Goal: Task Accomplishment & Management: Manage account settings

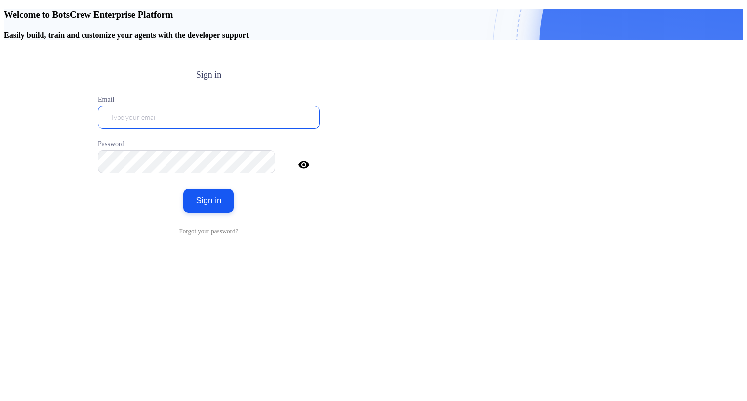
click at [320, 125] on input "email" at bounding box center [209, 117] width 222 height 23
type input "ogunduz@gisinternational.net"
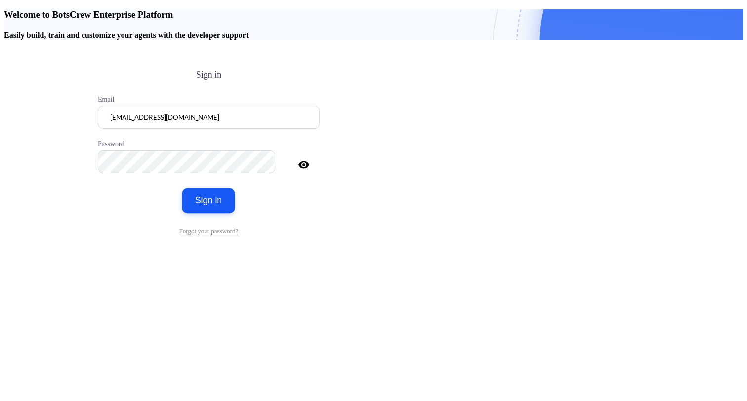
click at [235, 213] on button "Sign in" at bounding box center [208, 200] width 53 height 25
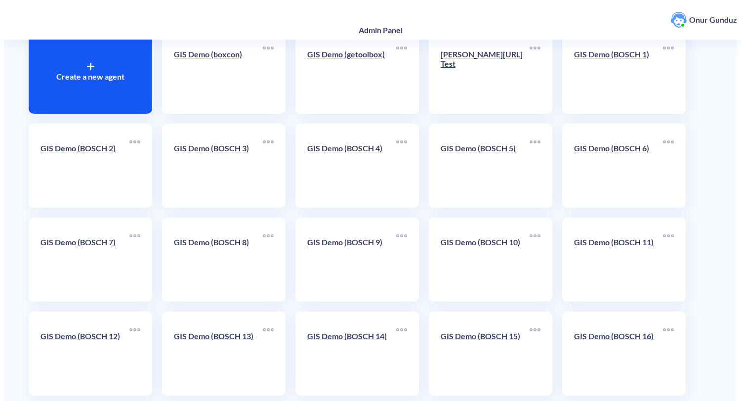
scroll to position [80, 0]
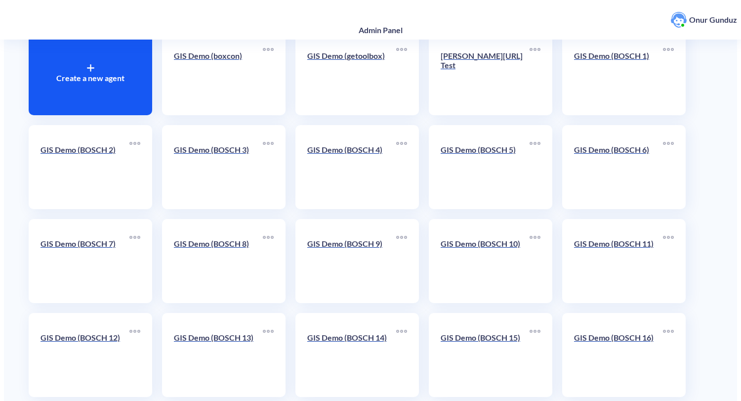
click at [717, 177] on div "Create a new agent GIS Demo (boxcon) GIS Demo (getoolbox) GISone.ai Test GIS De…" at bounding box center [370, 401] width 693 height 751
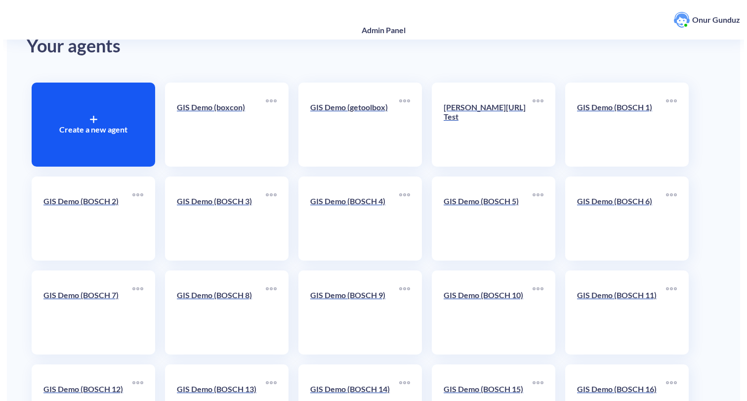
scroll to position [0, 0]
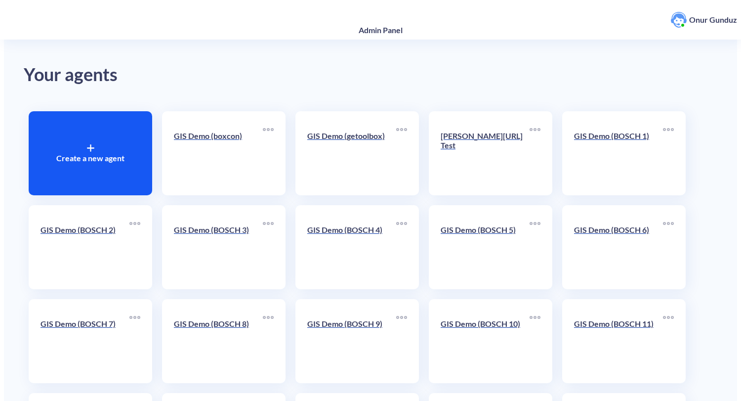
click at [224, 131] on p "GIS Demo (boxcon)" at bounding box center [218, 135] width 89 height 9
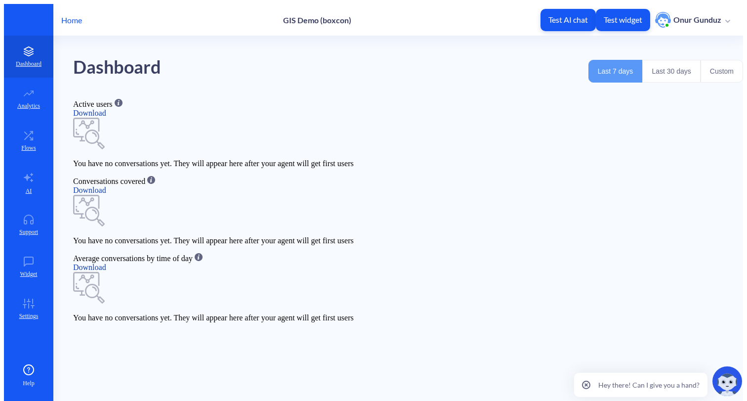
click at [669, 71] on button "Last 30 days" at bounding box center [671, 71] width 58 height 23
click at [27, 54] on icon at bounding box center [28, 55] width 9 height 2
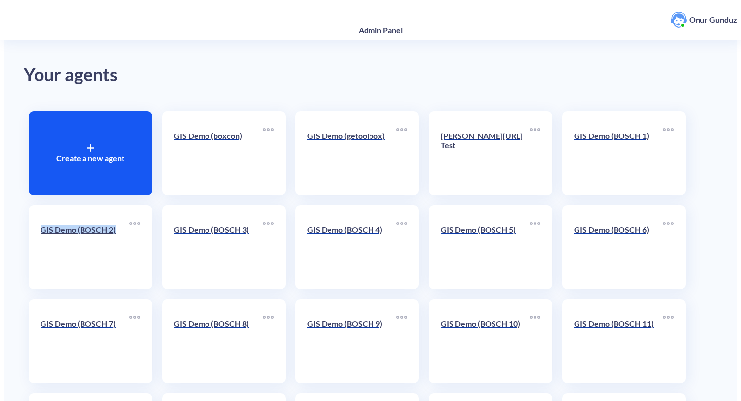
click at [212, 225] on p "GIS Demo (BOSCH 3)" at bounding box center [218, 229] width 89 height 9
click at [316, 225] on p "GIS Demo (BOSCH 4)" at bounding box center [351, 229] width 89 height 9
click at [449, 225] on p "GIS Demo (BOSCH 5)" at bounding box center [485, 229] width 89 height 9
click at [576, 225] on p "GIS Demo (BOSCH 6)" at bounding box center [618, 229] width 89 height 9
click at [84, 319] on p "GIS Demo (BOSCH 7)" at bounding box center [85, 323] width 89 height 9
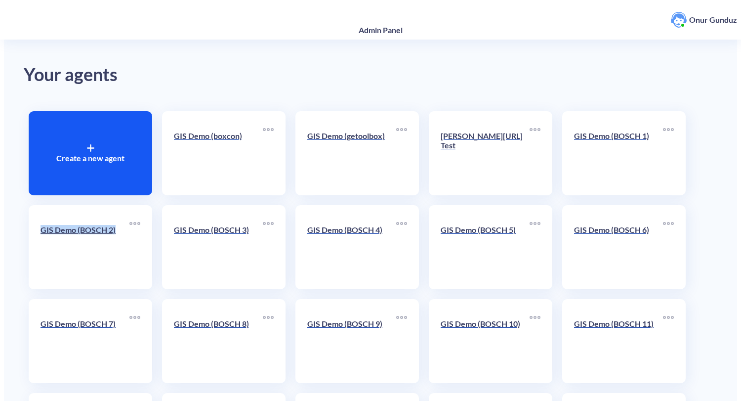
click at [221, 319] on p "GIS Demo (BOSCH 8)" at bounding box center [218, 323] width 89 height 9
click at [323, 319] on p "GIS Demo (BOSCH 9)" at bounding box center [351, 323] width 89 height 9
click at [482, 319] on p "GIS Demo (BOSCH 10)" at bounding box center [485, 323] width 89 height 9
click at [581, 319] on p "GIS Demo (BOSCH 11)" at bounding box center [618, 323] width 89 height 9
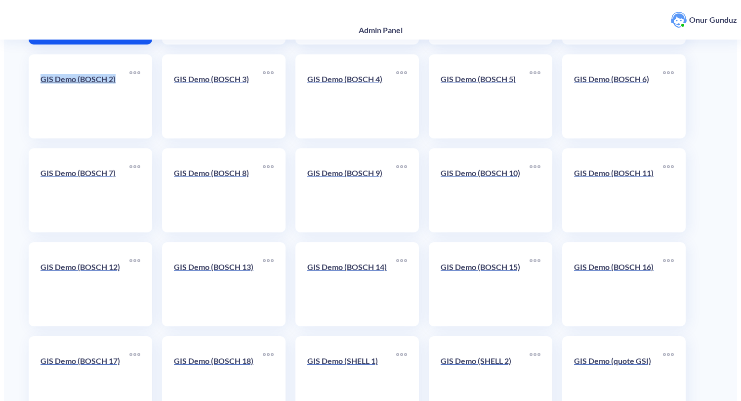
scroll to position [175, 0]
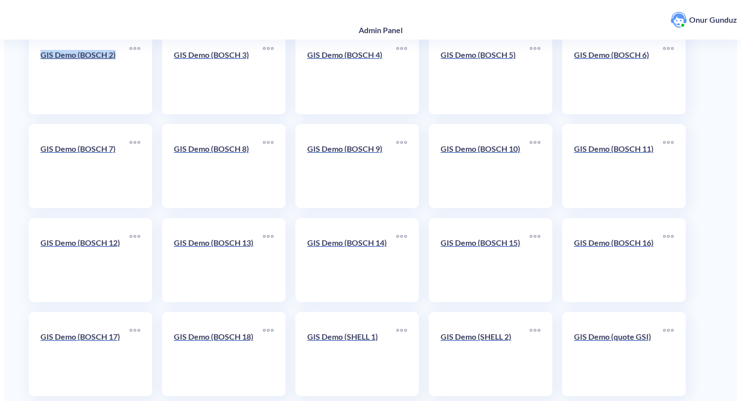
click at [65, 238] on p "GIS Demo (BOSCH 12)" at bounding box center [85, 242] width 89 height 9
click at [199, 238] on p "GIS Demo (BOSCH 13)" at bounding box center [218, 242] width 89 height 9
click at [349, 238] on p "GIS Demo (BOSCH 14)" at bounding box center [351, 242] width 89 height 9
click at [486, 238] on p "GIS Demo (BOSCH 15)" at bounding box center [485, 242] width 89 height 9
click at [622, 238] on p "GIS Demo (BOSCH 16)" at bounding box center [618, 242] width 89 height 9
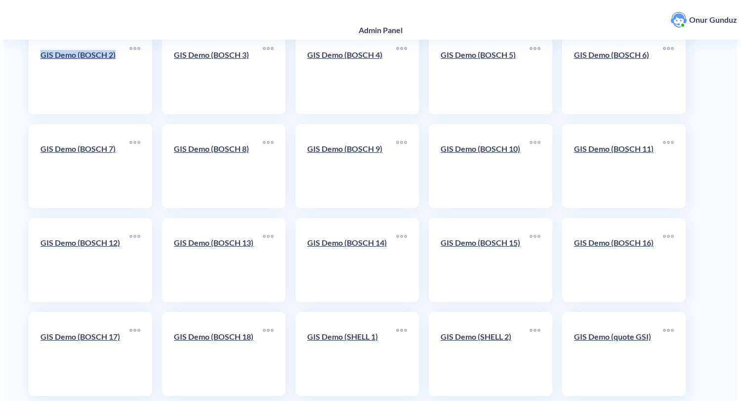
click at [70, 331] on p "GIS Demo (BOSCH 17)" at bounding box center [85, 335] width 89 height 9
click at [205, 331] on p "GIS Demo (BOSCH 18)" at bounding box center [218, 335] width 89 height 9
click at [335, 331] on p "GIS Demo (SHELL 1)" at bounding box center [351, 335] width 89 height 9
click at [479, 331] on p "GIS Demo (SHELL 2)" at bounding box center [485, 335] width 89 height 9
click at [587, 331] on p "GIS Demo (quote GSI)" at bounding box center [618, 335] width 89 height 9
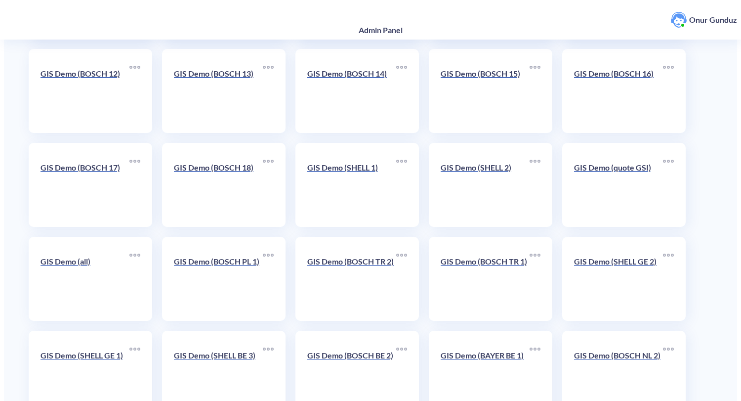
scroll to position [398, 0]
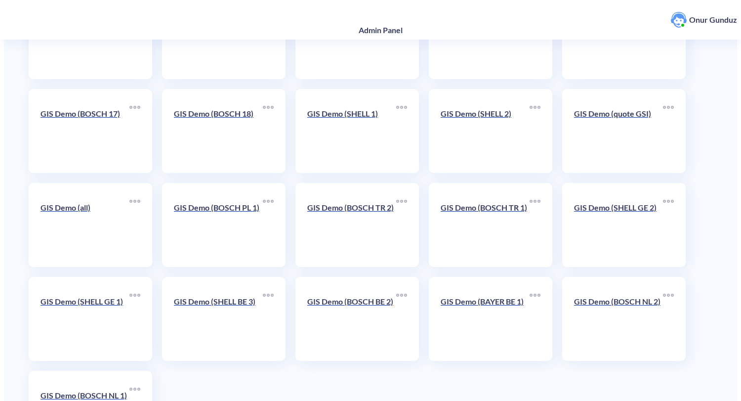
click at [60, 203] on p "GIS Demo (all)" at bounding box center [85, 207] width 89 height 9
click at [203, 203] on p "GIS Demo (BOSCH PL 1)" at bounding box center [218, 207] width 89 height 9
click at [346, 203] on p "GIS Demo (BOSCH TR 2)" at bounding box center [351, 207] width 89 height 9
click at [487, 189] on div "GIS Demo (BOSCH TR 1)" at bounding box center [490, 225] width 123 height 84
click at [488, 203] on p "GIS Demo (BOSCH TR 1)" at bounding box center [485, 207] width 89 height 9
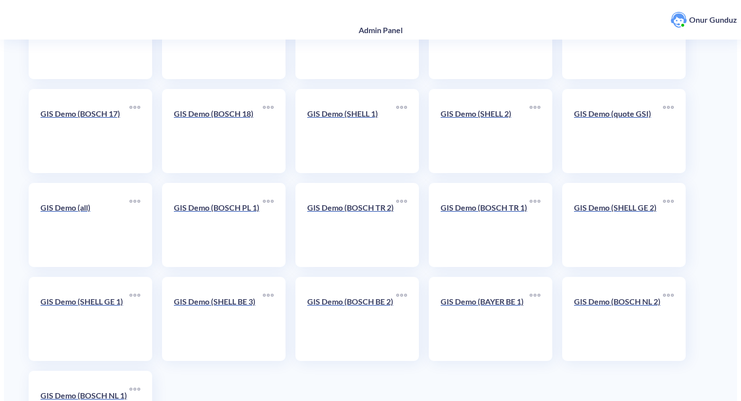
click at [630, 203] on p "GIS Demo (SHELL GE 2)" at bounding box center [618, 207] width 89 height 9
click at [99, 296] on p "GIS Demo (SHELL GE 1)" at bounding box center [85, 300] width 89 height 9
click at [232, 296] on p "GIS Demo (SHELL BE 3)" at bounding box center [218, 300] width 89 height 9
click at [347, 296] on p "GIS Demo (BOSCH BE 2)" at bounding box center [351, 300] width 89 height 9
click at [474, 296] on p "GIS Demo (BAYER BE 1)" at bounding box center [485, 300] width 89 height 9
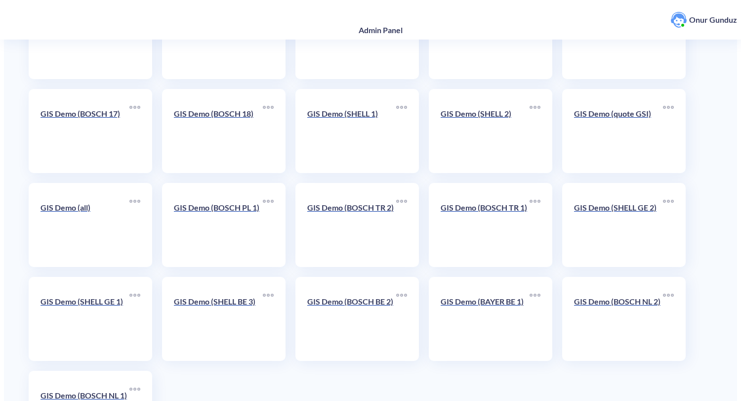
click at [612, 296] on p "GIS Demo (BOSCH NL 2)" at bounding box center [618, 300] width 89 height 9
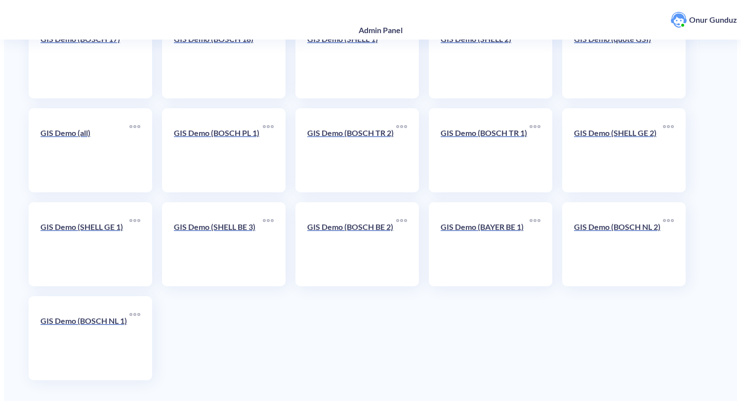
click at [108, 316] on p "GIS Demo (BOSCH NL 1)" at bounding box center [85, 320] width 89 height 9
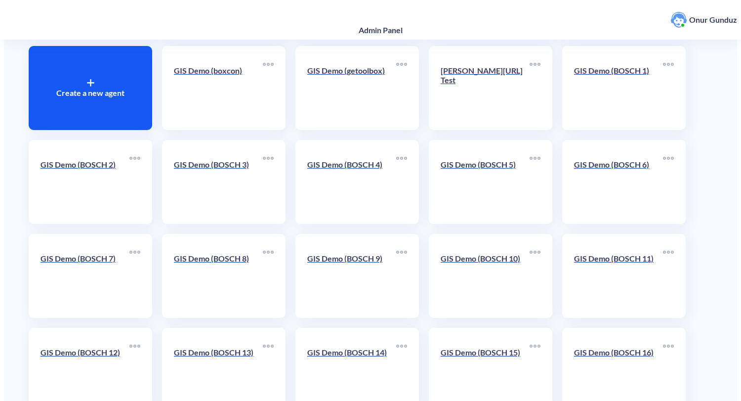
scroll to position [0, 0]
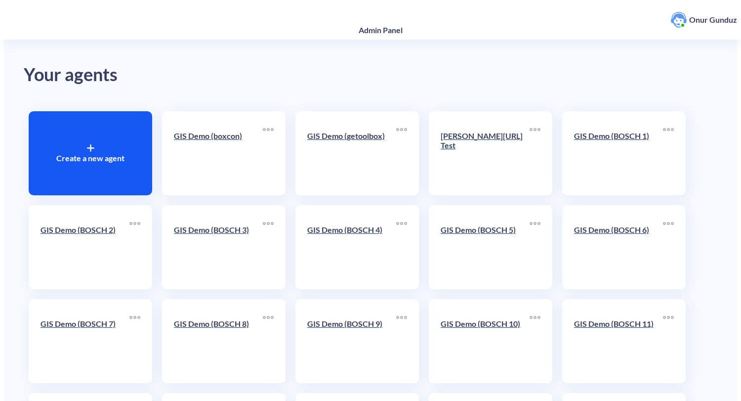
click at [495, 37] on div "Admin Panel Onur Gunduz" at bounding box center [380, 20] width 761 height 40
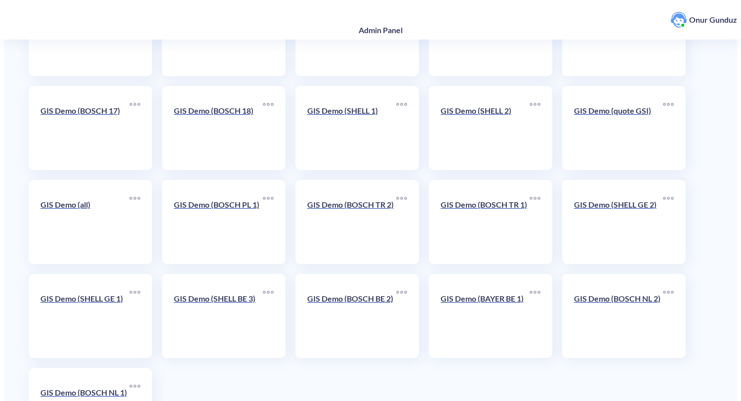
scroll to position [472, 0]
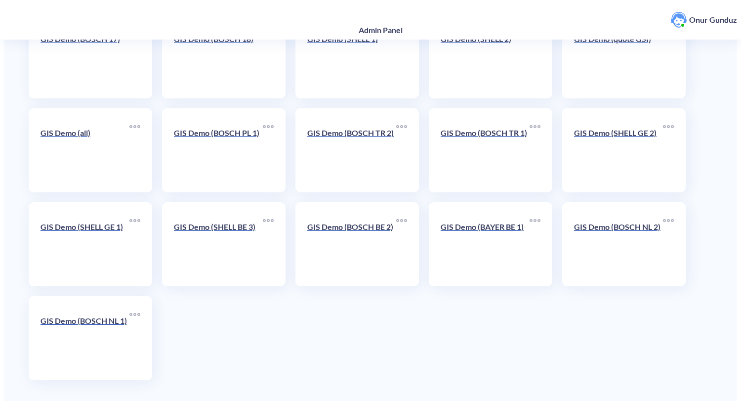
click at [71, 128] on p "GIS Demo (all)" at bounding box center [85, 132] width 89 height 9
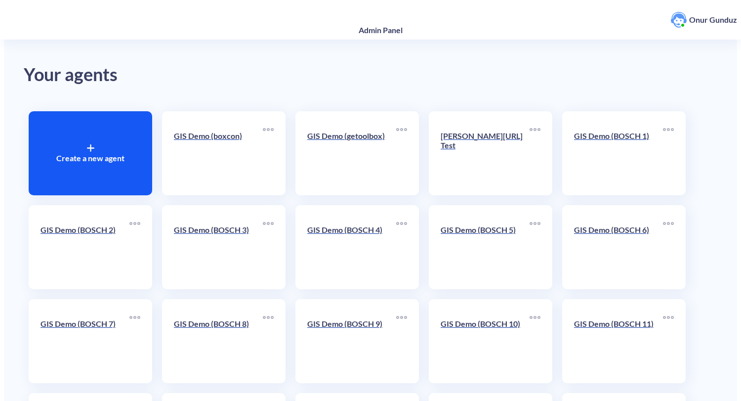
click at [220, 131] on p "GIS Demo (boxcon)" at bounding box center [218, 135] width 89 height 9
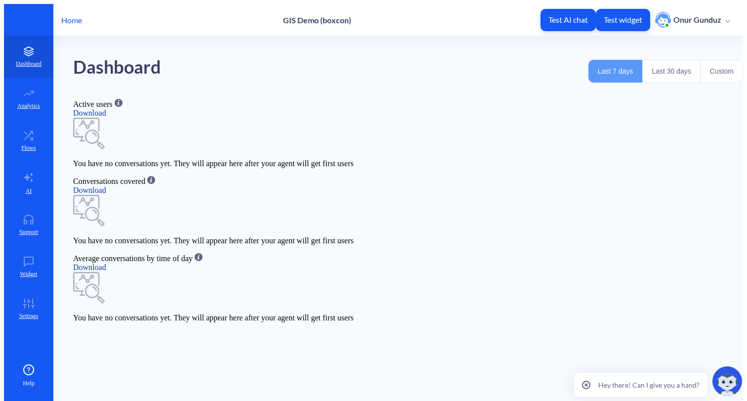
click at [717, 16] on p "Onur Gunduz" at bounding box center [697, 19] width 48 height 11
click at [435, 68] on div "Dashboard Last 7 days Last 30 days Custom" at bounding box center [408, 67] width 670 height 63
click at [24, 298] on icon at bounding box center [29, 303] width 20 height 10
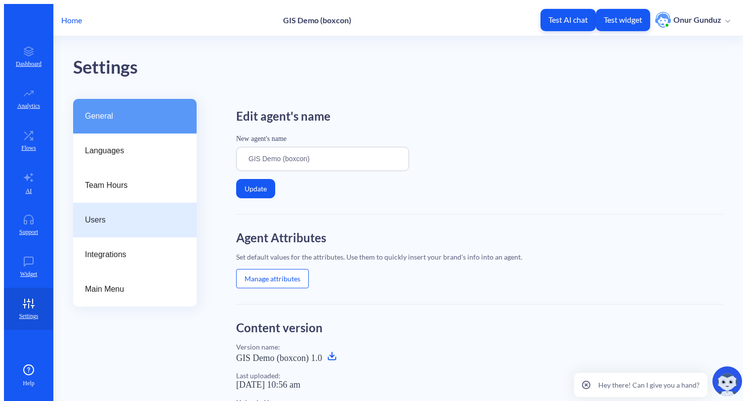
click at [101, 214] on span "Users" at bounding box center [131, 220] width 92 height 12
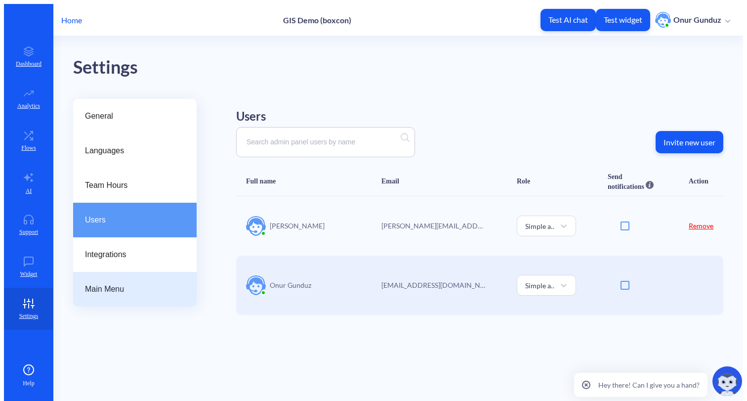
click at [111, 283] on span "Main Menu" at bounding box center [131, 289] width 92 height 12
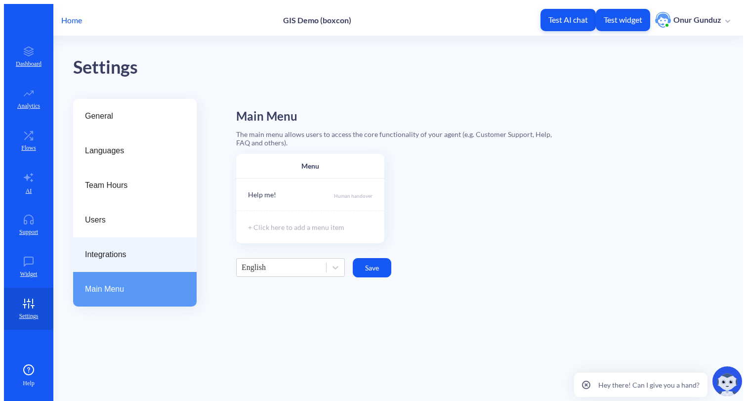
click at [110, 243] on div "Integrations" at bounding box center [134, 254] width 123 height 35
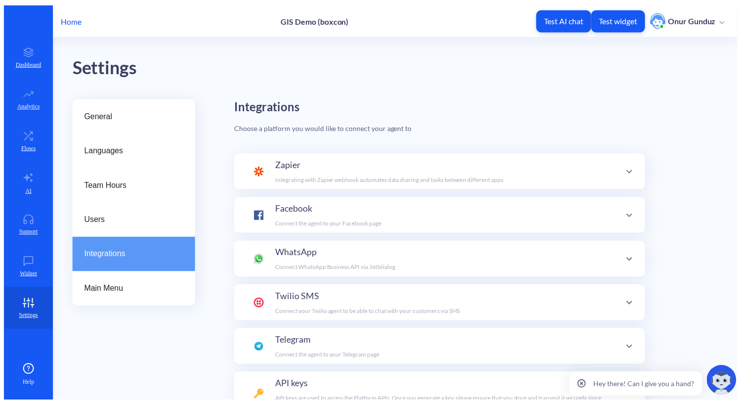
scroll to position [96, 0]
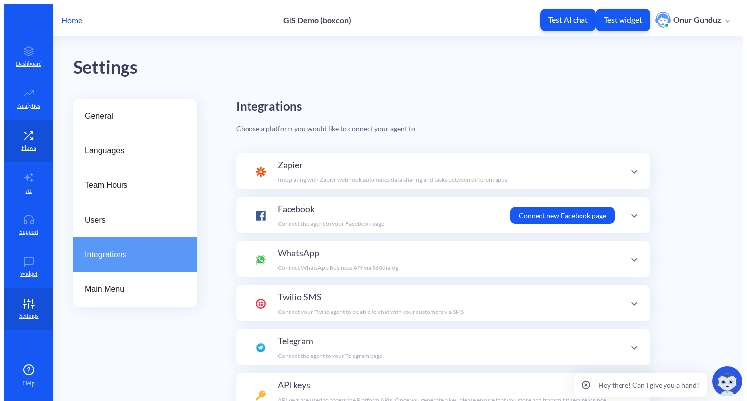
click at [26, 125] on link "Flows" at bounding box center [28, 141] width 49 height 42
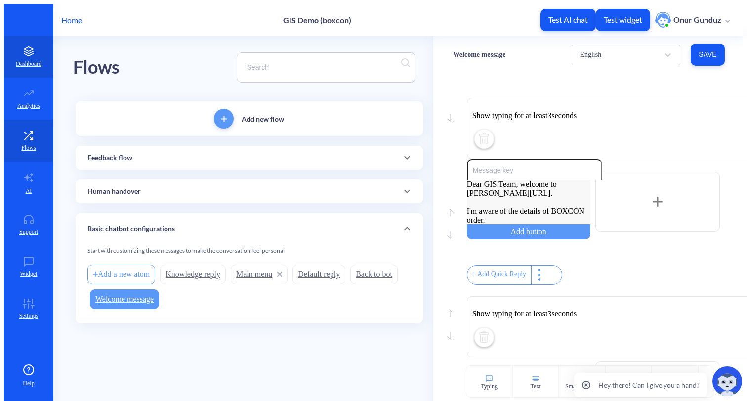
click at [29, 50] on link "Dashboard" at bounding box center [28, 57] width 49 height 42
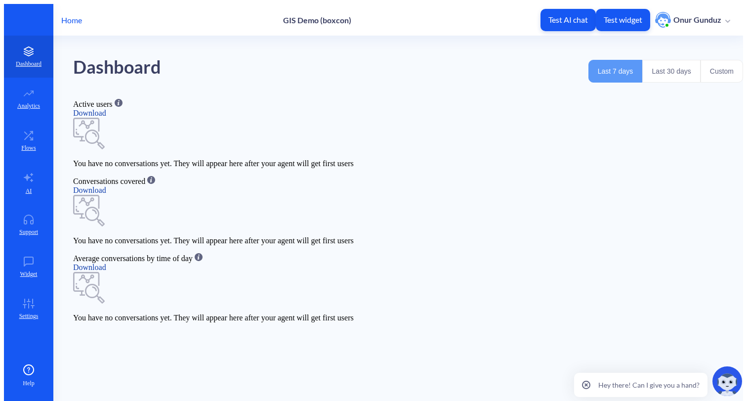
click at [68, 16] on p "Home" at bounding box center [71, 19] width 21 height 9
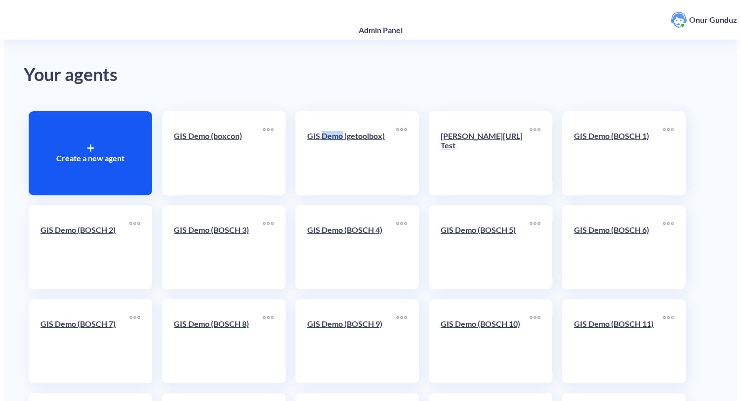
click at [708, 25] on p "Onur Gunduz" at bounding box center [713, 19] width 48 height 11
click at [666, 92] on li "Log out" at bounding box center [708, 89] width 85 height 20
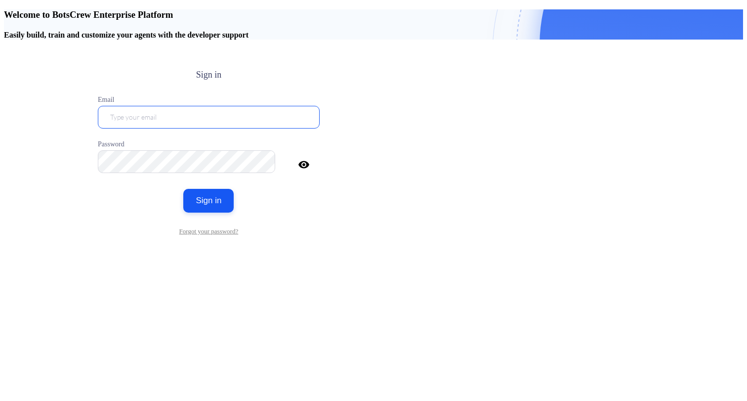
click at [320, 128] on input "email" at bounding box center [209, 117] width 222 height 23
type input "Onur Gunduz"
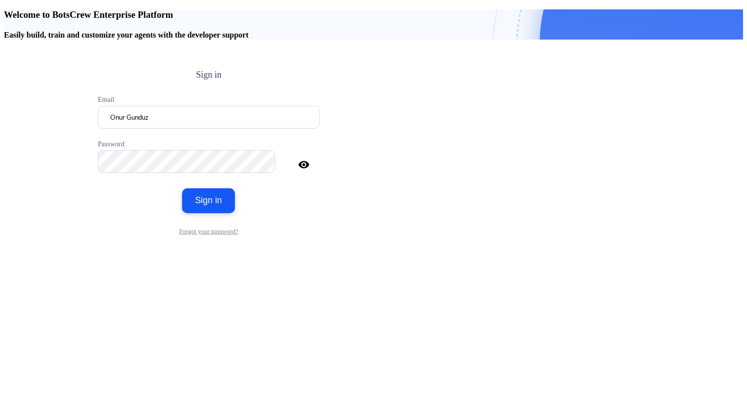
click at [235, 213] on button "Sign in" at bounding box center [208, 200] width 53 height 25
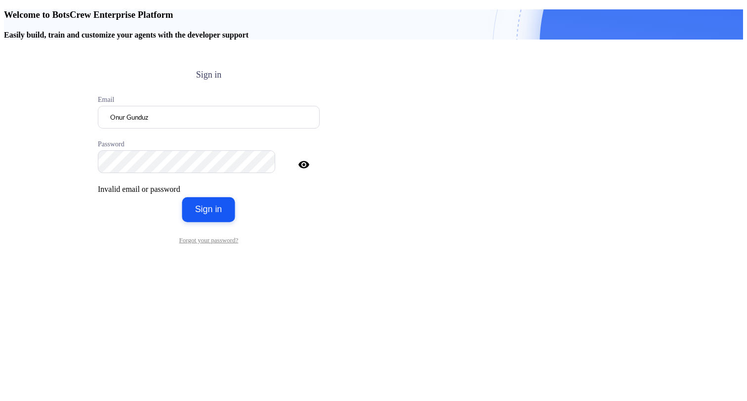
click at [235, 222] on button "Sign in" at bounding box center [208, 209] width 53 height 25
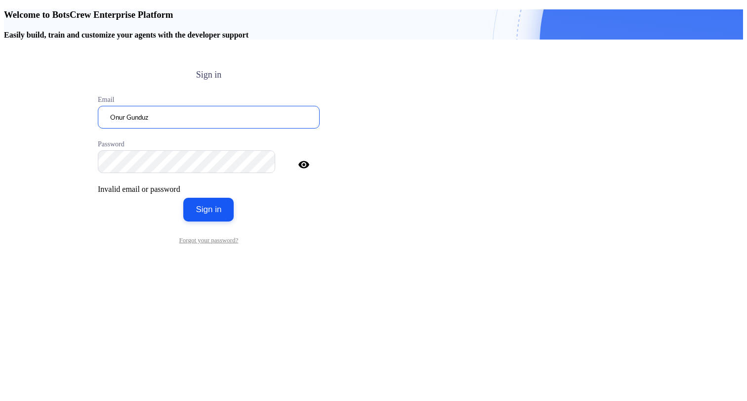
click at [320, 121] on input "Onur Gunduz" at bounding box center [209, 117] width 222 height 23
